Goal: Use online tool/utility

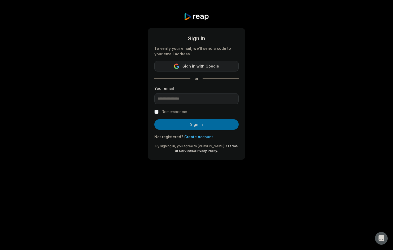
click at [230, 65] on button "Sign in with Google" at bounding box center [196, 66] width 84 height 11
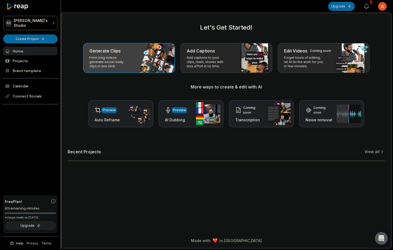
click at [122, 66] on p "From long videos generate social ready clips in one click." at bounding box center [109, 62] width 41 height 13
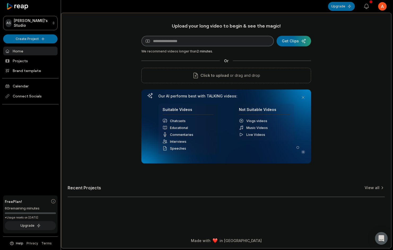
click at [196, 41] on input at bounding box center [207, 41] width 132 height 11
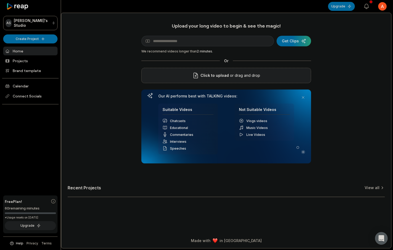
click at [201, 80] on div "Click to upload or drag and drop" at bounding box center [226, 75] width 170 height 15
